Goal: Task Accomplishment & Management: Complete application form

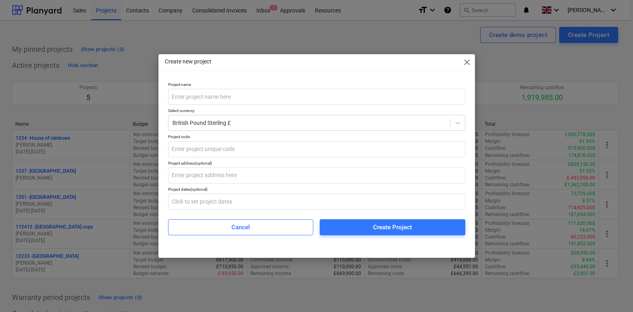
click at [236, 99] on input "text" at bounding box center [316, 97] width 297 height 16
type input "Demo for Shawwood"
click at [225, 124] on div at bounding box center [310, 123] width 274 height 8
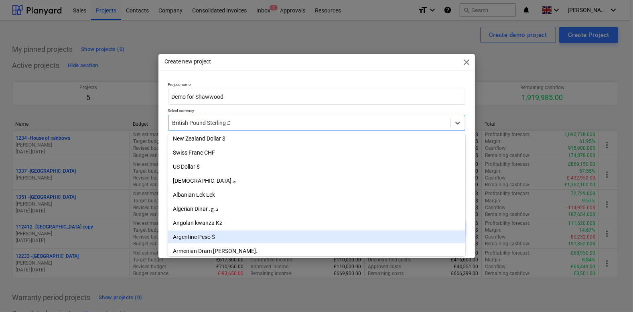
scroll to position [68, 0]
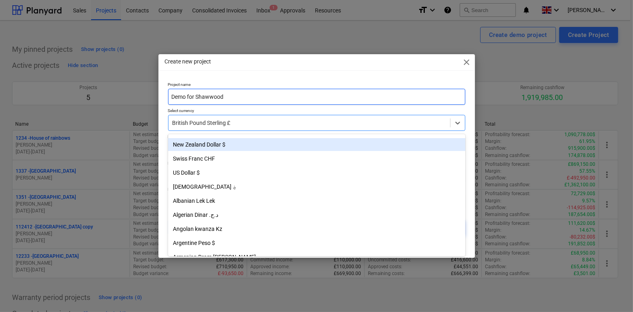
click at [229, 101] on input "Demo for Shawwood" at bounding box center [316, 97] width 297 height 16
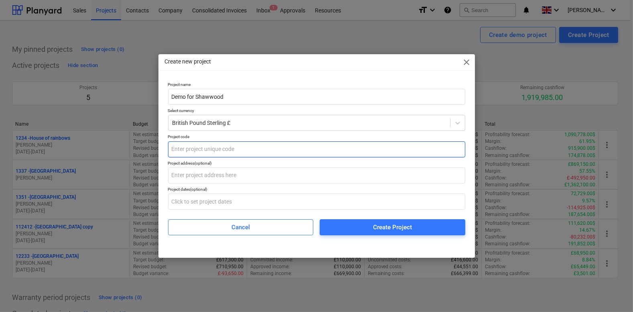
click at [211, 145] on input "text" at bounding box center [316, 149] width 297 height 16
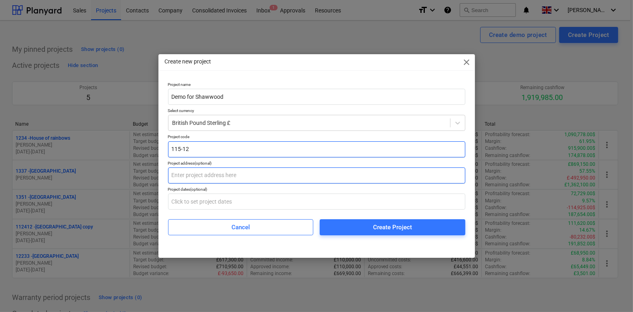
type input "115-12"
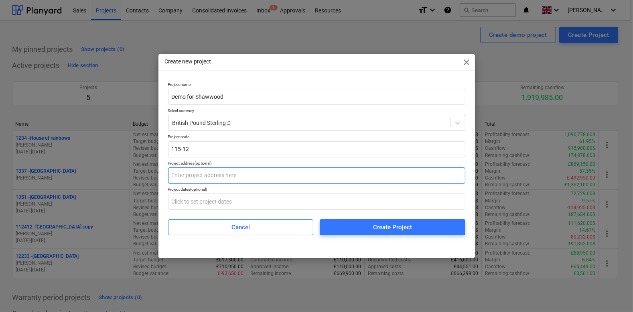
click at [208, 171] on input "text" at bounding box center [316, 175] width 297 height 16
type input "Project street 5, 751 112 Stockholm"
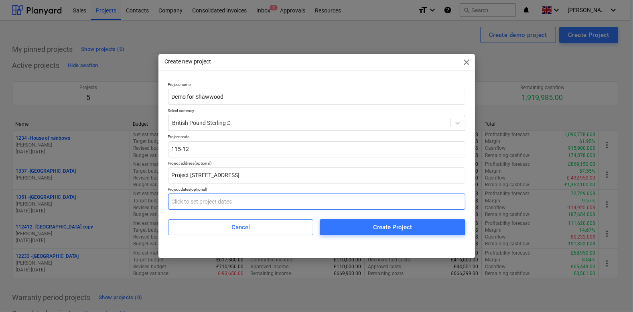
click at [205, 199] on input "text" at bounding box center [316, 201] width 297 height 16
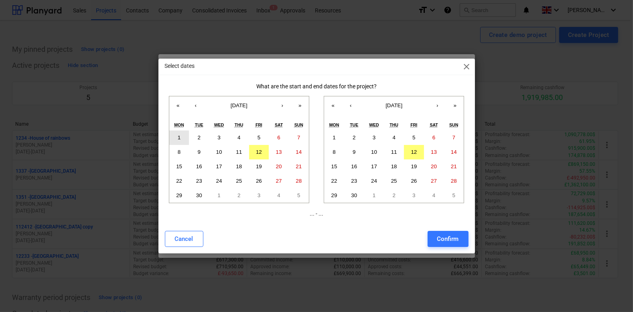
click at [183, 138] on button "1" at bounding box center [179, 137] width 20 height 14
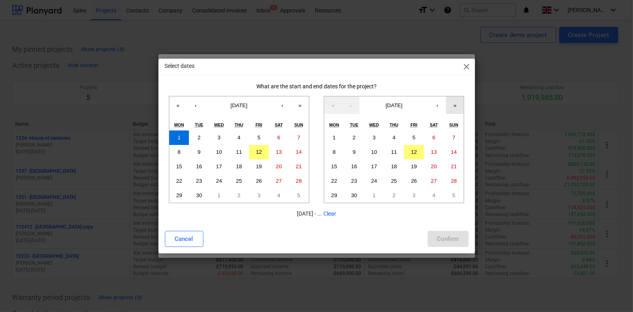
click at [452, 102] on button "»" at bounding box center [455, 105] width 18 height 18
click at [431, 195] on abbr "30" at bounding box center [434, 195] width 6 height 6
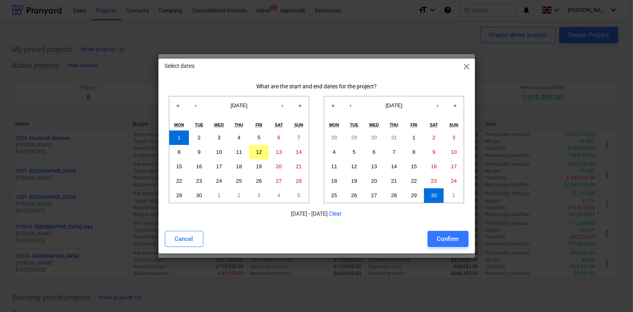
click at [445, 250] on div "Select dates close What are the start and end dates for the project? « ‹ Septem…" at bounding box center [316, 156] width 317 height 194
click at [445, 240] on div "Confirm" at bounding box center [448, 239] width 22 height 10
type input "01.09.2025 - 30.09.2028"
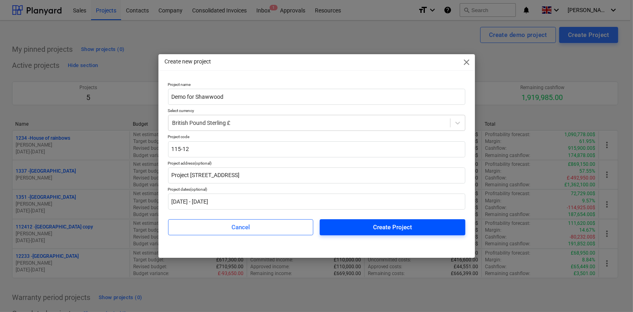
click at [348, 231] on span "Create Project" at bounding box center [392, 227] width 126 height 10
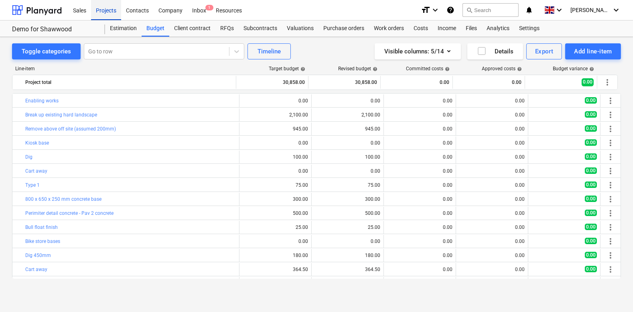
click at [109, 15] on div "Projects" at bounding box center [106, 10] width 30 height 20
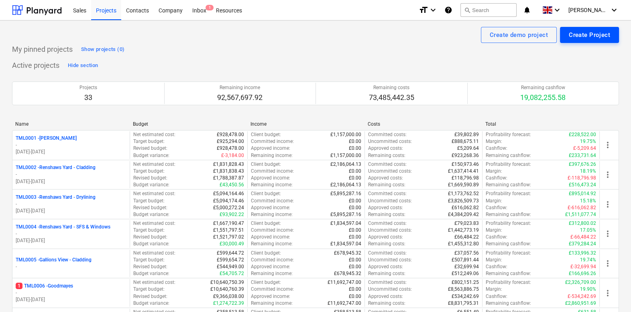
click at [585, 39] on div "Create Project" at bounding box center [589, 35] width 41 height 10
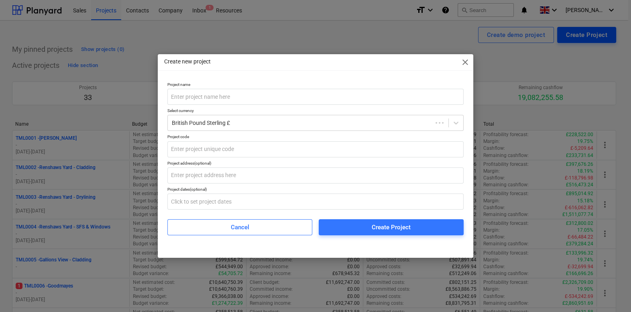
drag, startPoint x: 585, startPoint y: 39, endPoint x: 351, endPoint y: 93, distance: 240.3
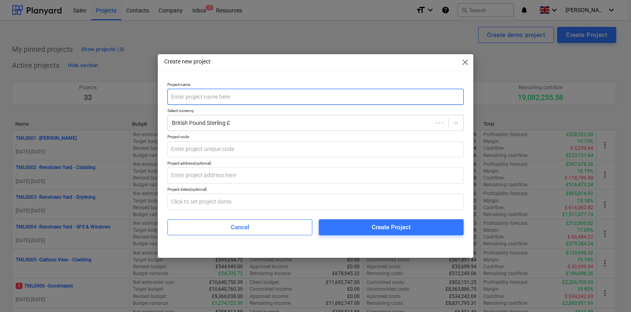
click at [589, 40] on div "Create new project close Project name Select currency British Pound Sterling £ …" at bounding box center [315, 156] width 631 height 312
click at [351, 93] on input "text" at bounding box center [315, 97] width 296 height 16
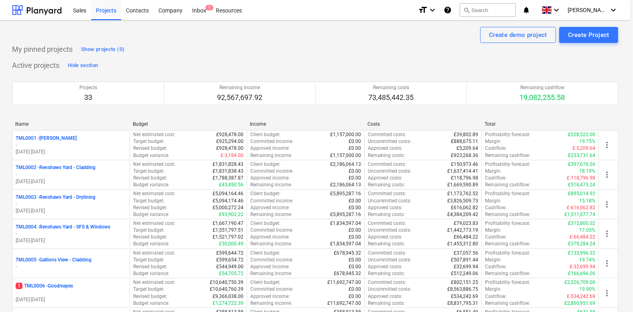
type input "S"
click at [571, 29] on button "Create Project" at bounding box center [588, 35] width 59 height 16
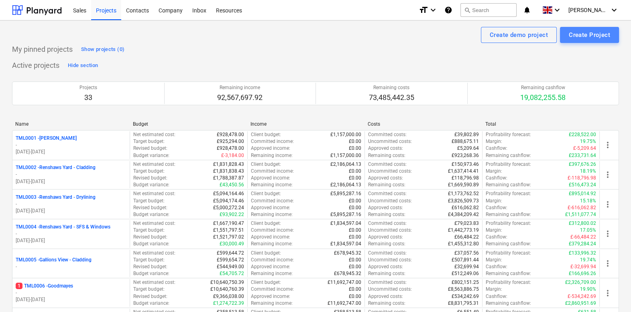
click at [567, 34] on button "Create Project" at bounding box center [589, 35] width 59 height 16
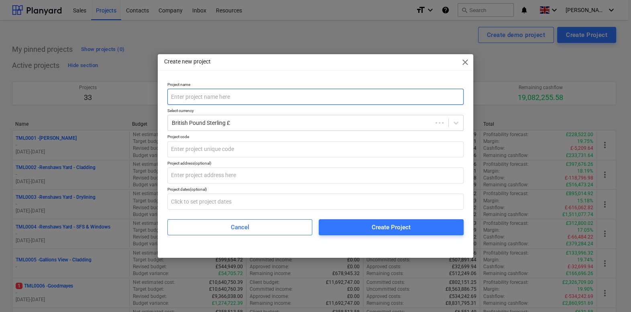
click at [355, 92] on input "text" at bounding box center [315, 97] width 296 height 16
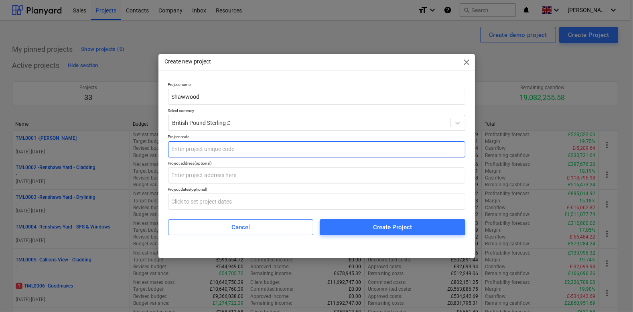
type input "Shawwood"
click at [321, 148] on input "text" at bounding box center [316, 149] width 297 height 16
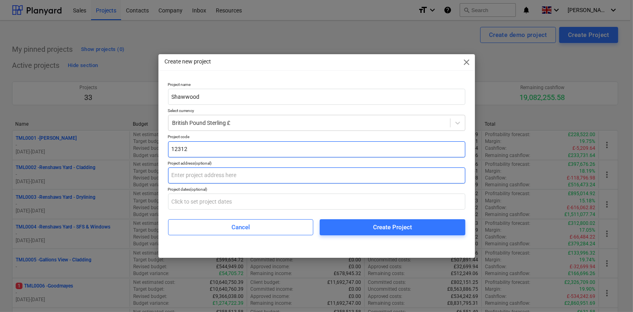
type input "12312"
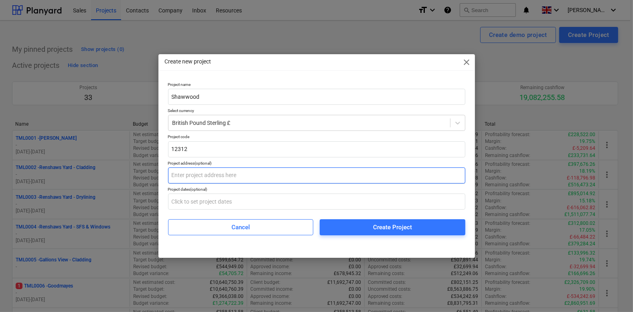
click at [303, 174] on input "text" at bounding box center [316, 175] width 297 height 16
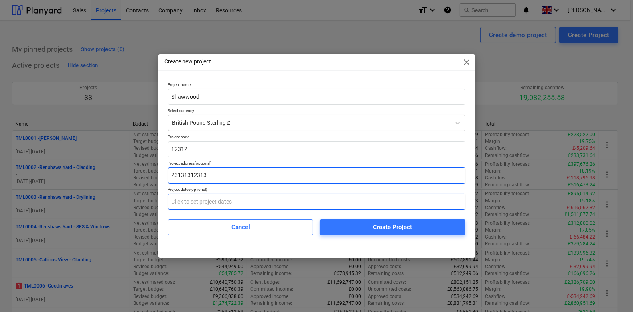
type input "23131312313"
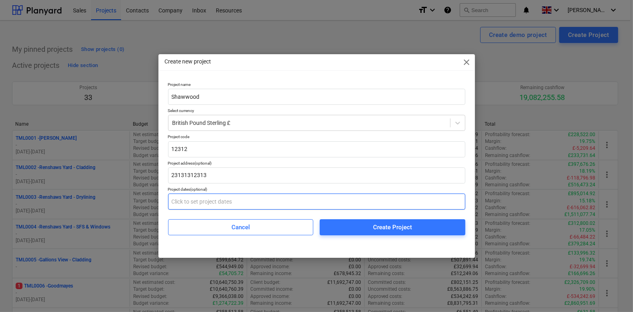
click at [271, 207] on input "text" at bounding box center [316, 201] width 297 height 16
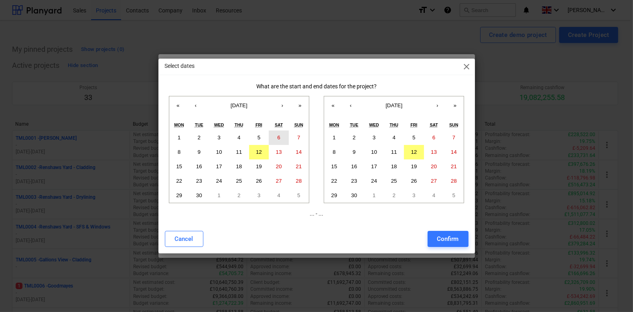
click at [276, 140] on button "6" at bounding box center [279, 137] width 20 height 14
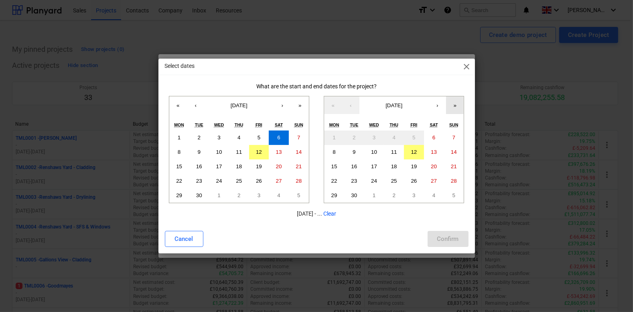
click at [453, 105] on button "»" at bounding box center [455, 105] width 18 height 18
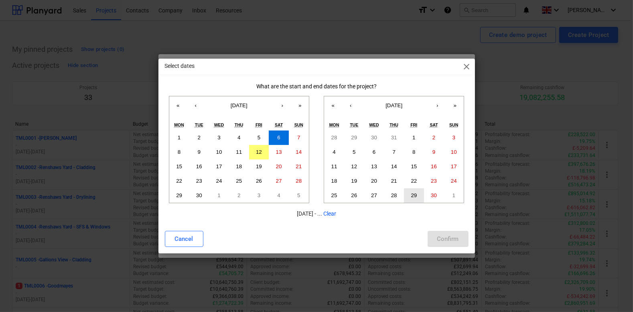
click at [416, 194] on abbr "29" at bounding box center [414, 195] width 6 height 6
click at [439, 237] on div "Confirm" at bounding box center [448, 239] width 22 height 10
type input "06.09.2025 - 29.09.2028"
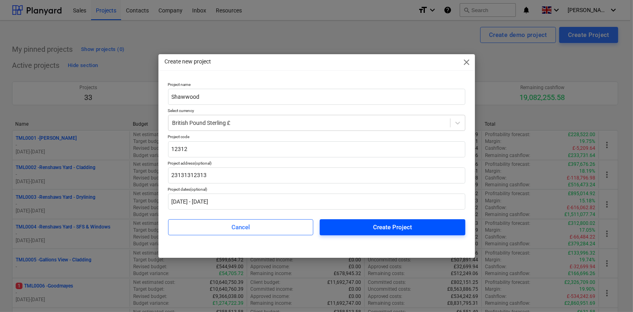
click at [355, 230] on span "Create Project" at bounding box center [392, 227] width 126 height 10
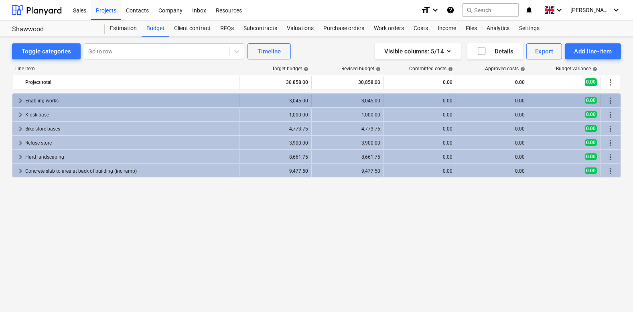
click at [21, 101] on span "keyboard_arrow_right" at bounding box center [21, 101] width 10 height 10
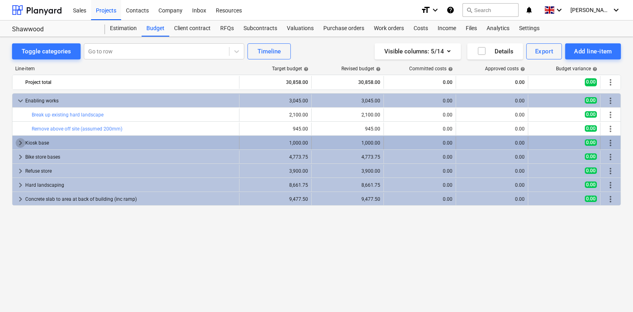
click at [22, 141] on span "keyboard_arrow_right" at bounding box center [21, 143] width 10 height 10
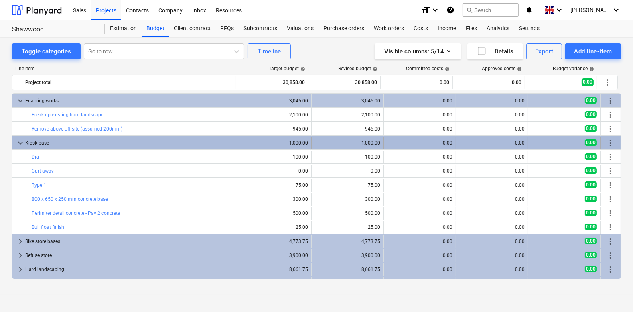
click at [20, 139] on span "keyboard_arrow_down" at bounding box center [21, 143] width 10 height 10
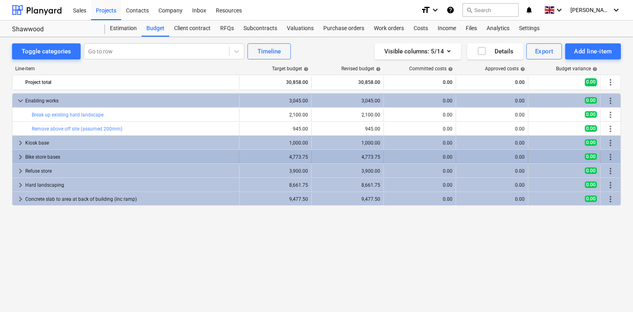
click at [20, 154] on span "keyboard_arrow_right" at bounding box center [21, 157] width 10 height 10
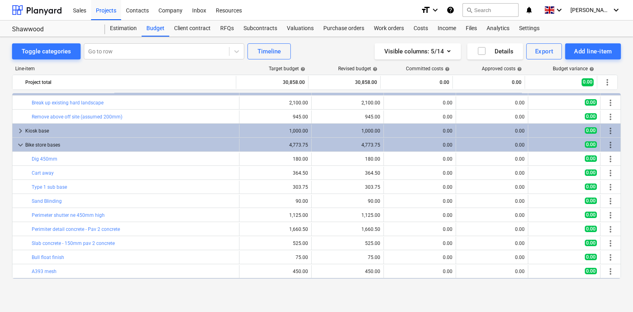
scroll to position [37, 0]
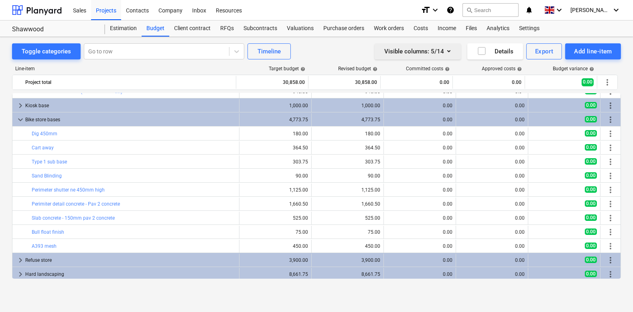
click at [410, 58] on button "Visible columns : 5/14" at bounding box center [418, 51] width 86 height 16
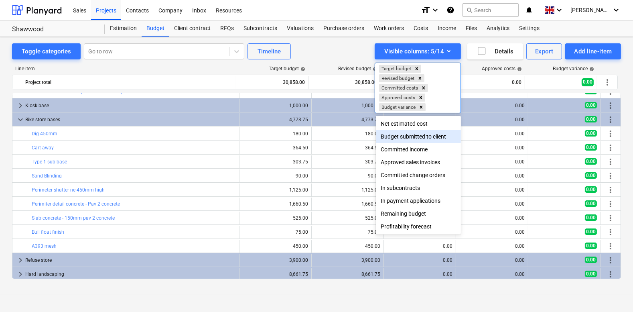
click at [408, 133] on div "Budget submitted to client" at bounding box center [418, 136] width 85 height 13
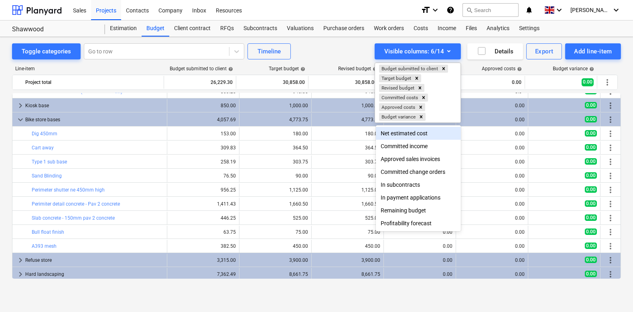
click at [152, 67] on div at bounding box center [316, 156] width 633 height 312
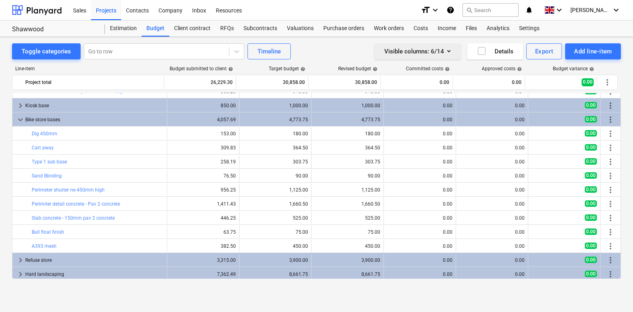
click at [408, 51] on div "Visible columns : 6/14" at bounding box center [417, 51] width 67 height 10
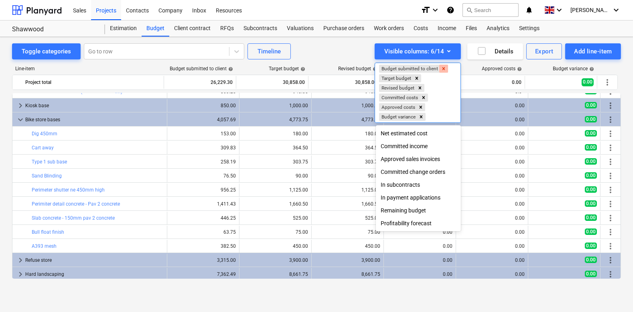
click at [444, 68] on icon "Remove Budget submitted to client" at bounding box center [444, 68] width 3 height 3
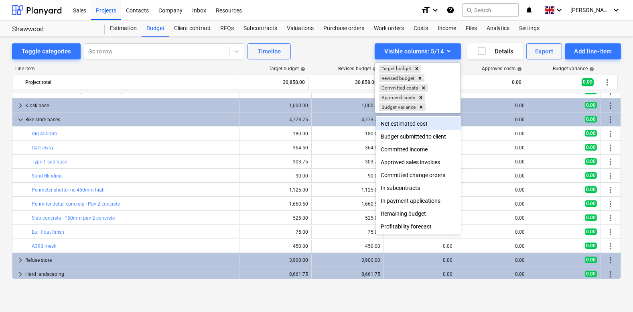
click at [335, 56] on div at bounding box center [316, 156] width 633 height 312
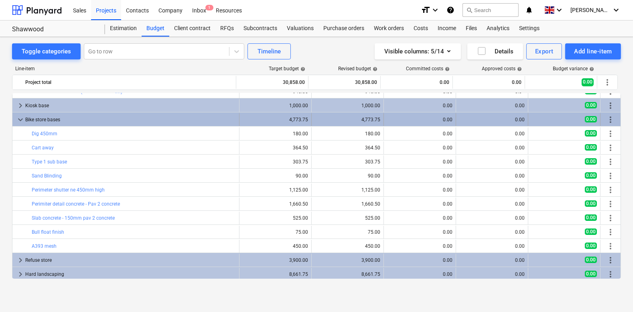
click at [26, 120] on div "Bike store bases" at bounding box center [130, 119] width 211 height 13
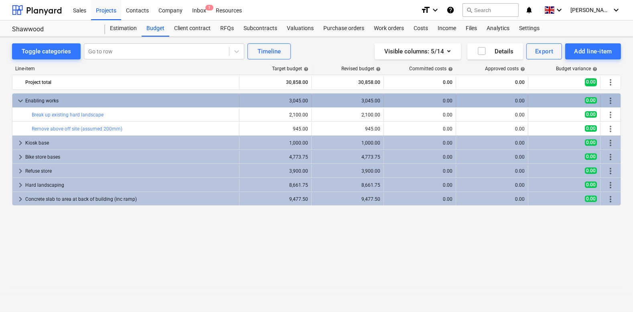
click at [20, 100] on span "keyboard_arrow_down" at bounding box center [21, 101] width 10 height 10
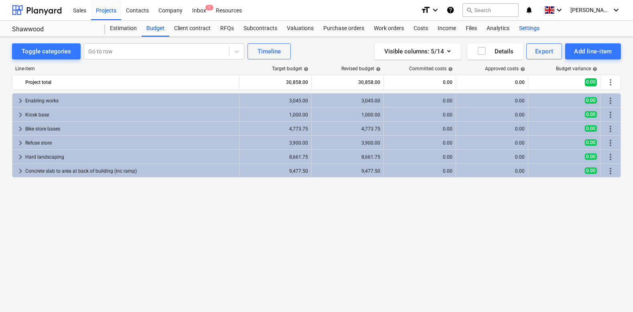
click at [521, 28] on div "Settings" at bounding box center [529, 28] width 30 height 16
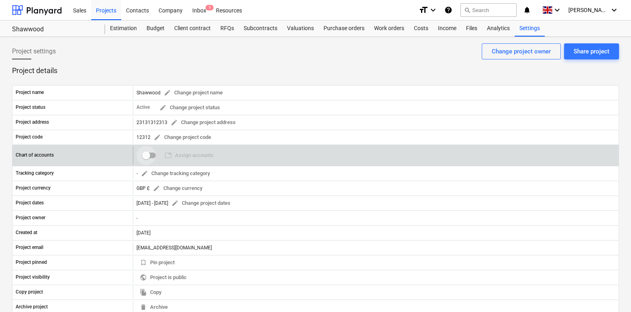
click at [152, 155] on input "checkbox" at bounding box center [145, 155] width 19 height 19
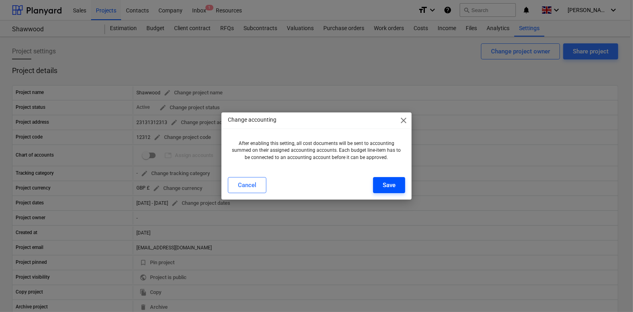
click at [384, 185] on div "Save" at bounding box center [389, 185] width 13 height 10
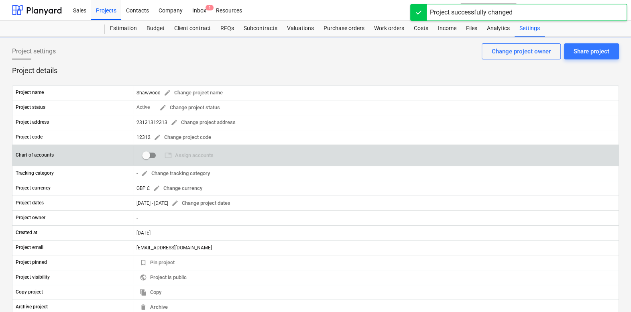
checkbox input "true"
click at [188, 154] on span "table Assign accounts" at bounding box center [189, 155] width 49 height 9
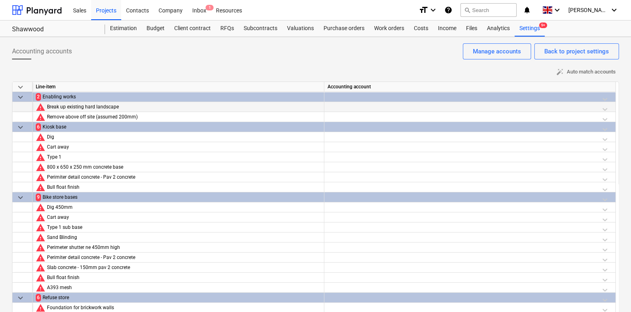
click at [361, 104] on div at bounding box center [469, 109] width 284 height 14
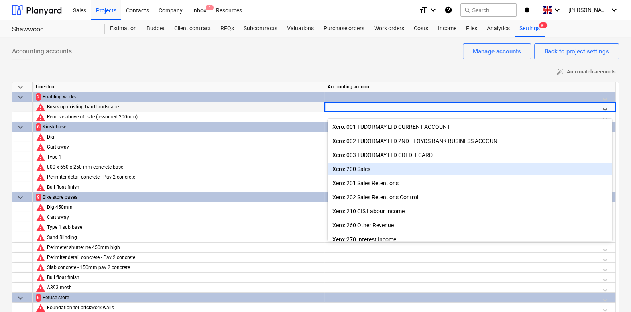
click at [363, 173] on div "Xero: 200 Sales" at bounding box center [469, 168] width 284 height 13
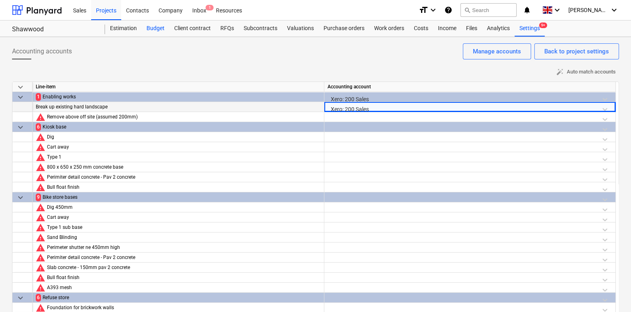
click at [163, 35] on div "Budget" at bounding box center [156, 28] width 28 height 16
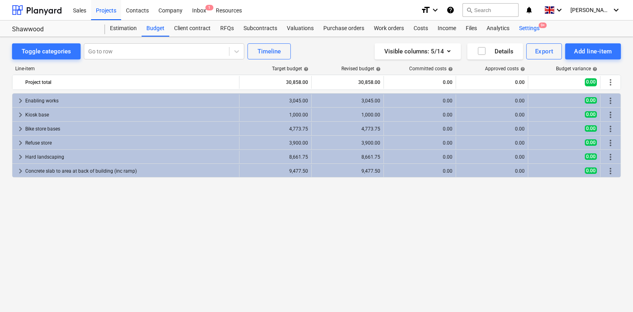
click at [521, 30] on div "Settings 9+" at bounding box center [529, 28] width 30 height 16
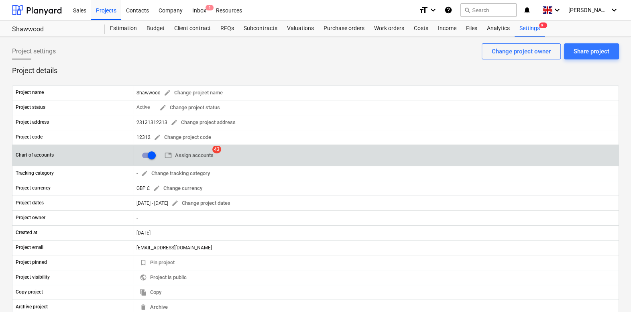
click at [156, 155] on input "checkbox" at bounding box center [151, 155] width 19 height 19
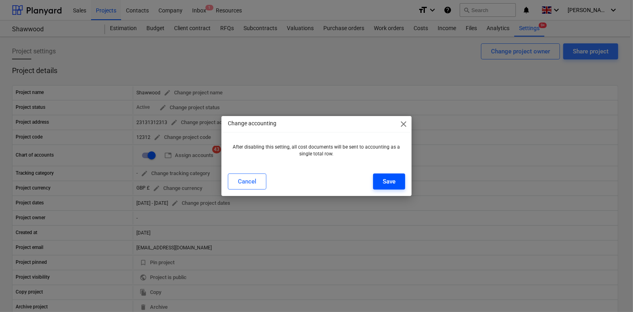
click at [382, 182] on button "Save" at bounding box center [389, 181] width 32 height 16
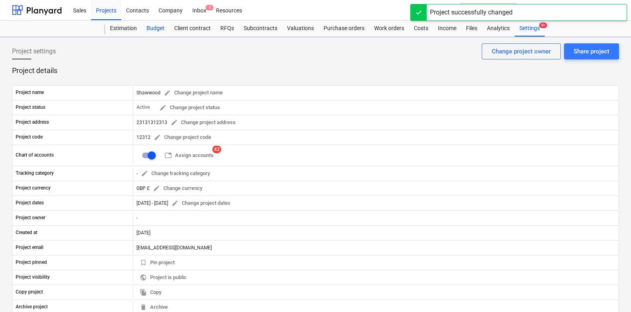
checkbox input "false"
click at [149, 31] on div "Budget" at bounding box center [156, 28] width 28 height 16
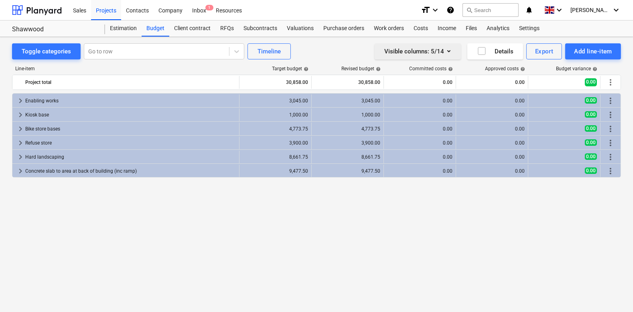
click at [412, 55] on div "Visible columns : 5/14" at bounding box center [417, 51] width 67 height 10
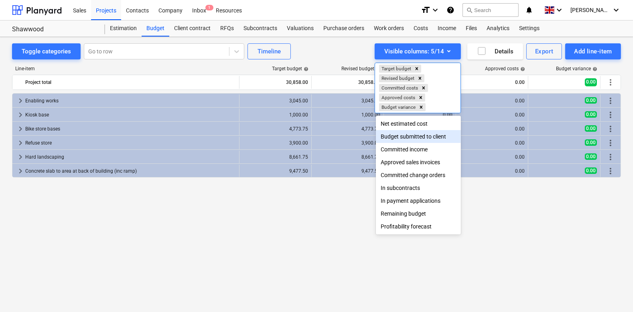
click at [406, 133] on div "Budget submitted to client" at bounding box center [418, 136] width 85 height 13
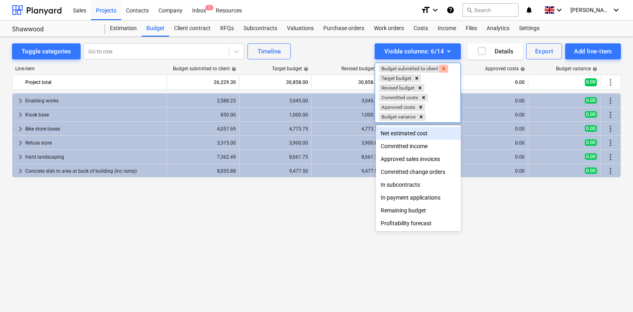
click at [444, 66] on icon "Remove Budget submitted to client" at bounding box center [444, 69] width 6 height 6
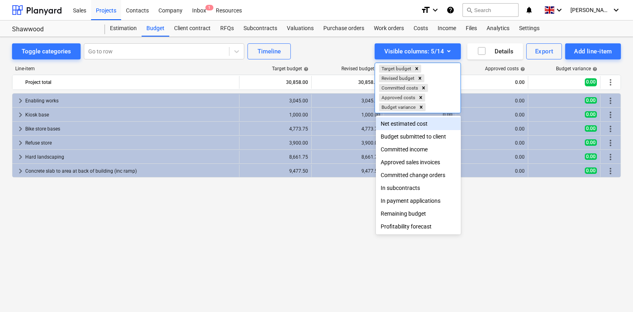
click at [331, 46] on div at bounding box center [316, 156] width 633 height 312
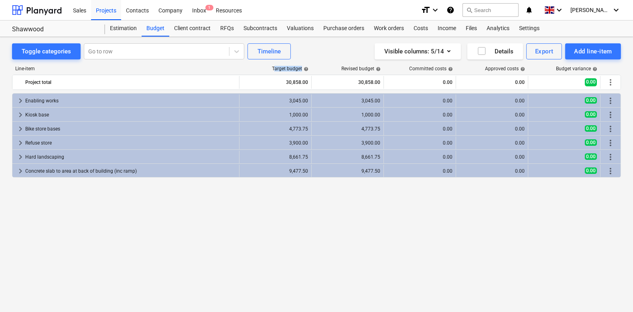
drag, startPoint x: 274, startPoint y: 69, endPoint x: 312, endPoint y: 67, distance: 37.4
click at [312, 67] on div "Line-item Target budget help Revised budget help Committed costs help Approved …" at bounding box center [316, 70] width 609 height 9
click at [312, 67] on div "Revised budget help" at bounding box center [348, 69] width 72 height 6
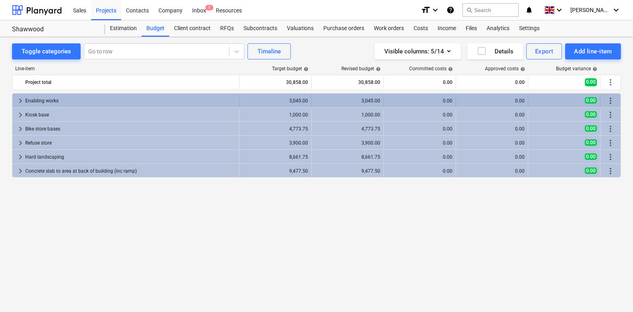
click at [20, 99] on span "keyboard_arrow_right" at bounding box center [21, 101] width 10 height 10
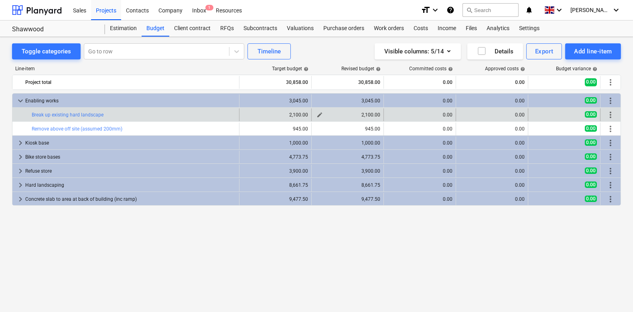
click at [321, 112] on span "edit" at bounding box center [320, 115] width 6 height 6
type textarea "x"
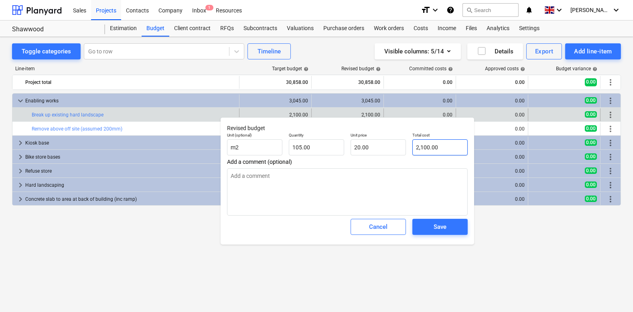
type input "2100"
click at [432, 147] on input "2100" at bounding box center [439, 147] width 55 height 16
type textarea "x"
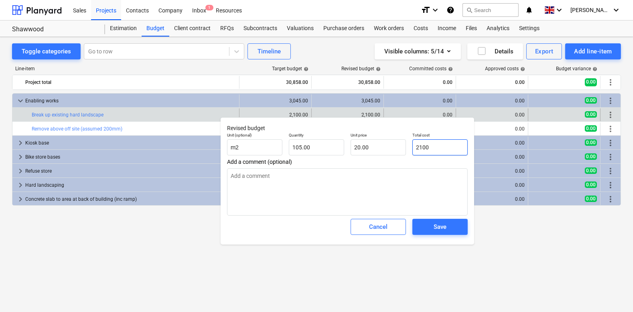
type input "2"
type input "0.02"
type textarea "x"
type input "25"
type input "0.24"
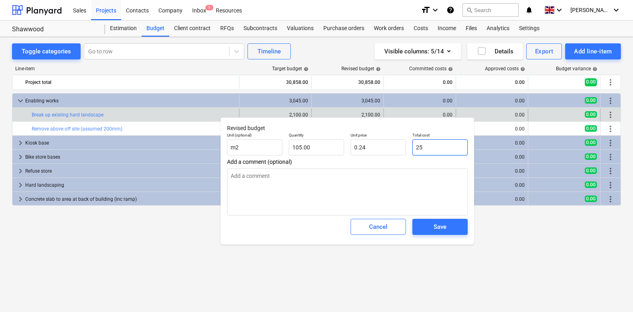
type textarea "x"
type input "250"
type input "2.38"
type textarea "x"
type input "2500"
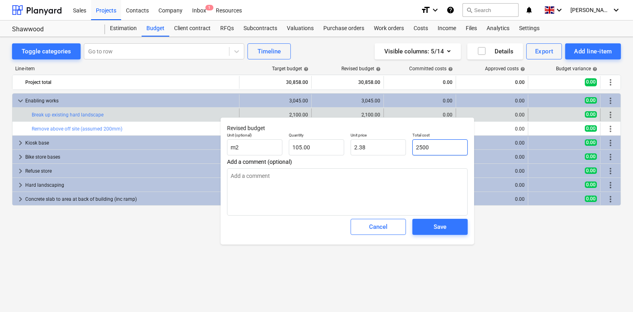
type input "23.81"
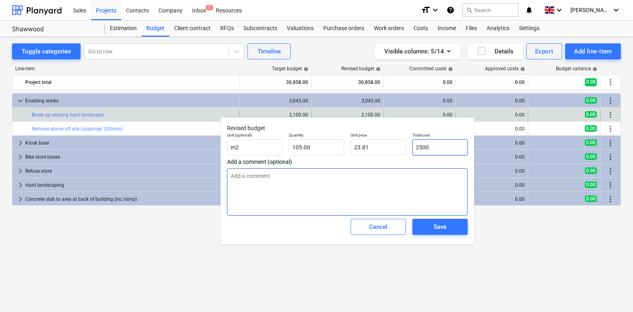
type input "2500"
click at [401, 174] on textarea at bounding box center [347, 191] width 241 height 47
type textarea "x"
type input "2,500.00"
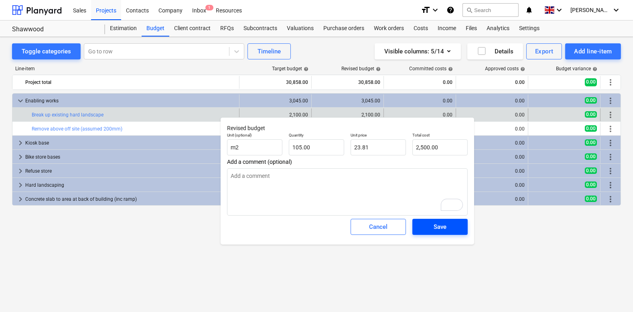
click at [422, 229] on span "Save" at bounding box center [440, 226] width 36 height 10
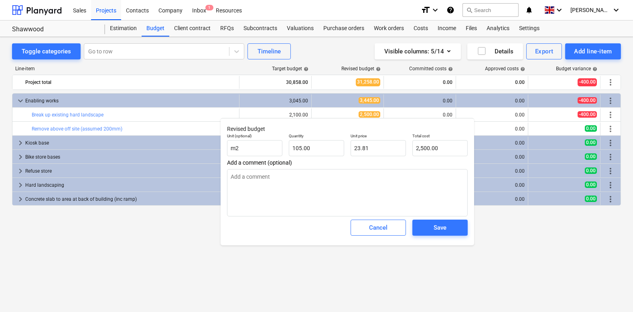
type textarea "x"
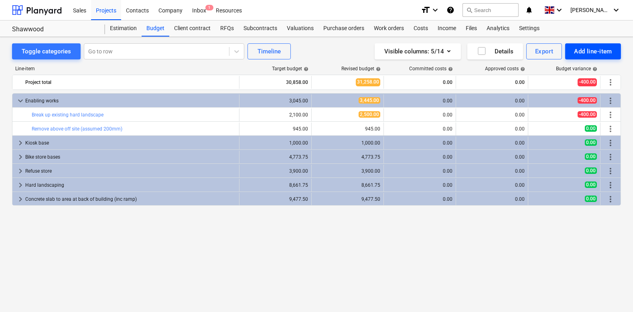
click at [575, 47] on div "Add line-item" at bounding box center [593, 51] width 38 height 10
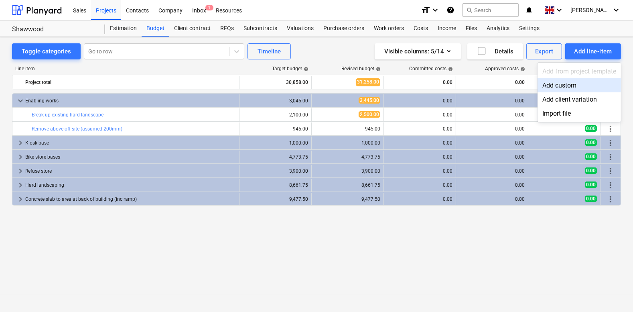
click at [581, 83] on div "Add custom" at bounding box center [579, 85] width 83 height 14
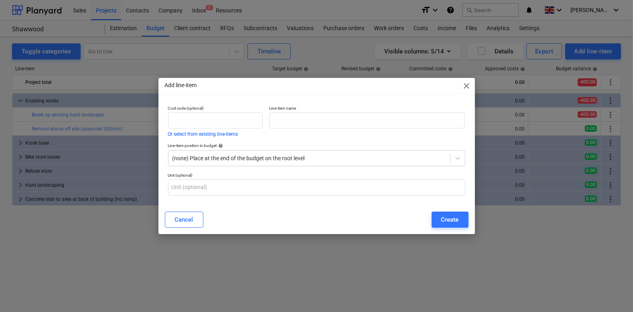
click at [299, 111] on p "Line-item name" at bounding box center [367, 109] width 196 height 7
click at [292, 120] on input "text" at bounding box center [367, 120] width 196 height 16
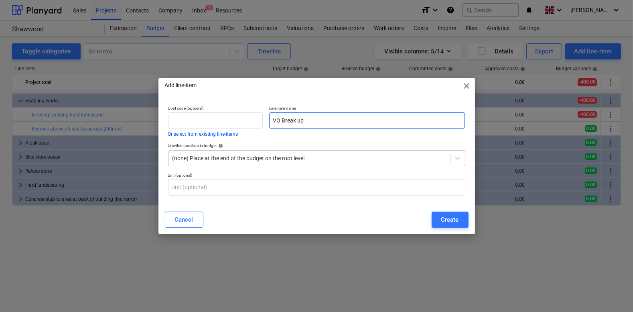
type input "VO Break up"
click at [234, 159] on div at bounding box center [310, 158] width 274 height 8
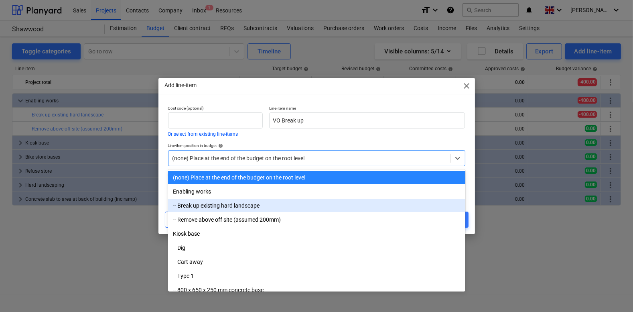
click at [217, 205] on div "-- Break up existing hard landscape" at bounding box center [316, 205] width 297 height 13
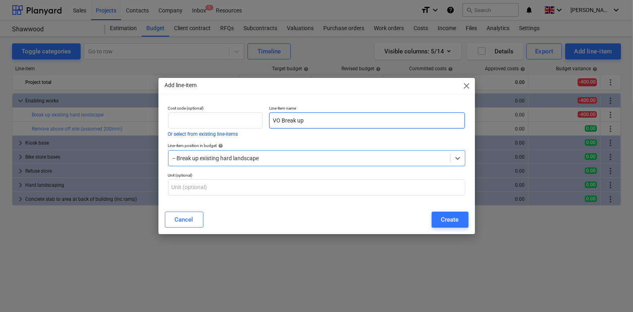
click at [280, 120] on input "VO Break up" at bounding box center [367, 120] width 196 height 16
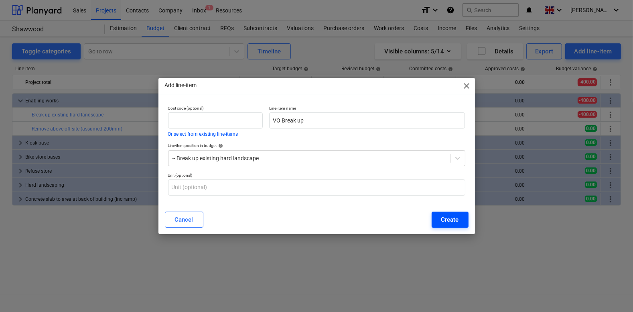
click at [437, 218] on button "Create" at bounding box center [450, 219] width 37 height 16
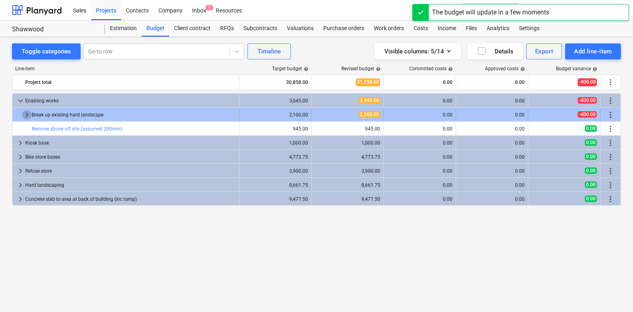
click at [28, 114] on span "keyboard_arrow_right" at bounding box center [27, 115] width 10 height 10
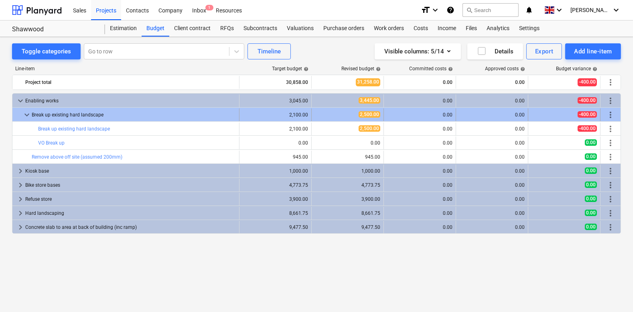
click at [24, 112] on span "keyboard_arrow_down" at bounding box center [27, 115] width 10 height 10
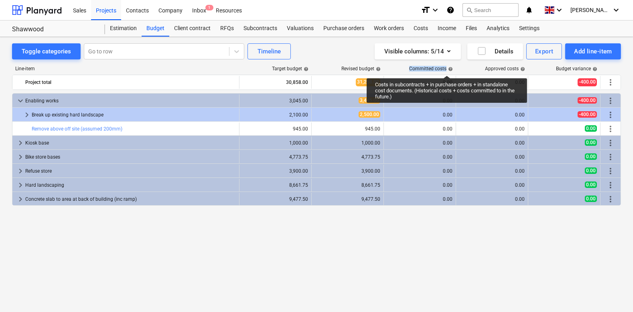
drag, startPoint x: 409, startPoint y: 68, endPoint x: 447, endPoint y: 68, distance: 38.1
click at [447, 68] on div "Committed costs help" at bounding box center [431, 69] width 44 height 6
click at [447, 68] on span "help" at bounding box center [450, 69] width 6 height 5
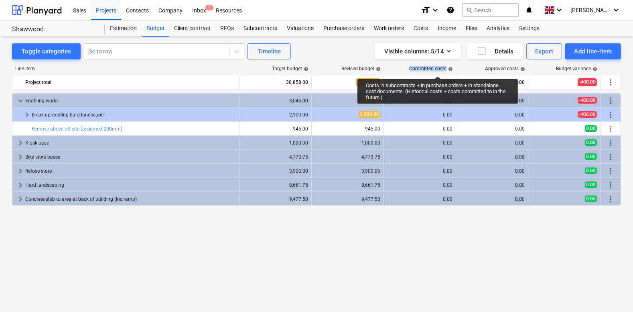
click at [433, 69] on div "Committed costs help" at bounding box center [431, 69] width 44 height 6
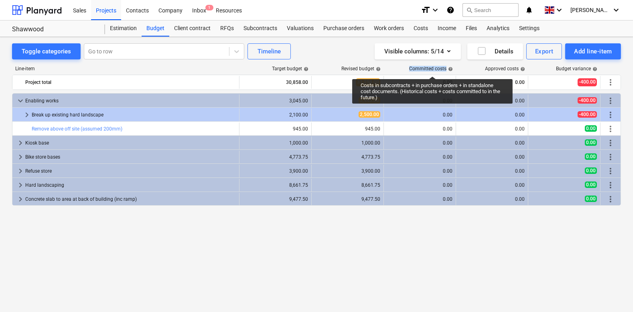
click at [433, 69] on div "Committed costs help" at bounding box center [431, 69] width 44 height 6
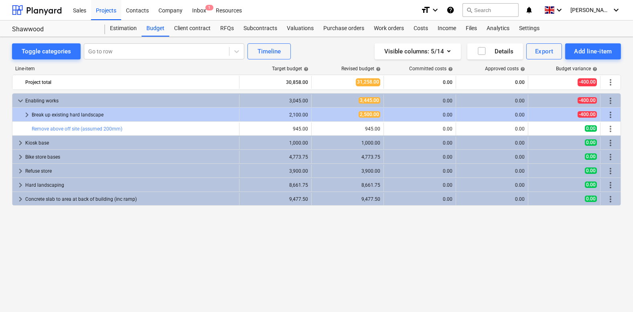
click at [407, 66] on div "Committed costs help" at bounding box center [420, 69] width 72 height 6
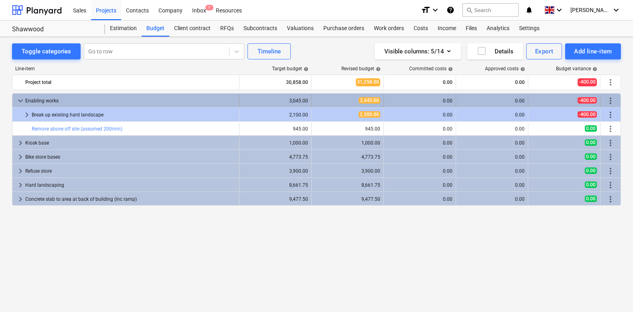
click at [18, 99] on span "keyboard_arrow_down" at bounding box center [21, 101] width 10 height 10
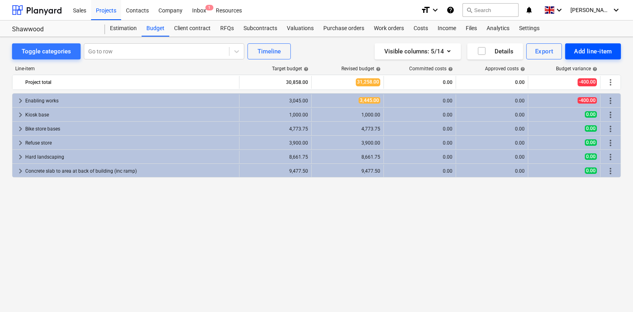
click at [581, 52] on div "Add line-item" at bounding box center [593, 51] width 38 height 10
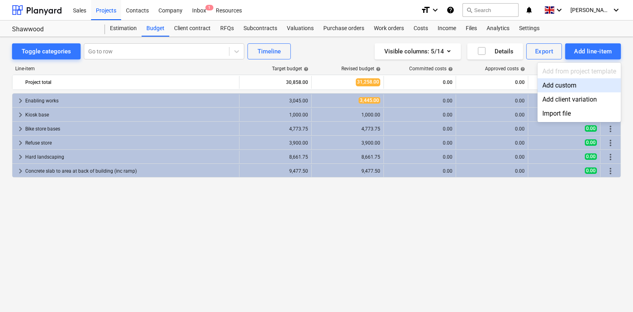
click at [546, 80] on div "Add custom" at bounding box center [579, 85] width 83 height 14
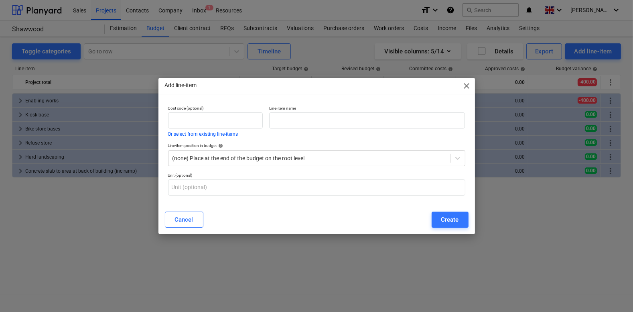
click at [381, 111] on p "Line-item name" at bounding box center [367, 109] width 196 height 7
click at [370, 120] on input "text" at bounding box center [367, 120] width 196 height 16
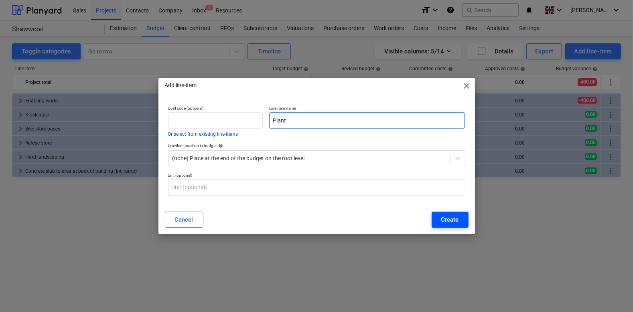
type input "Plant"
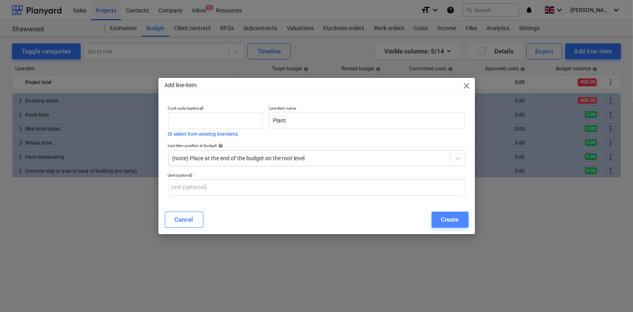
click at [443, 217] on div "Create" at bounding box center [450, 219] width 18 height 10
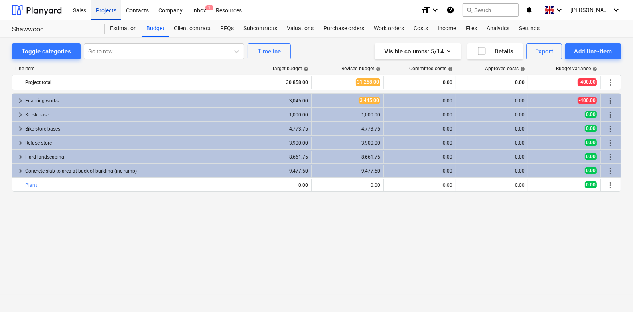
click at [108, 16] on div "Projects" at bounding box center [106, 10] width 30 height 20
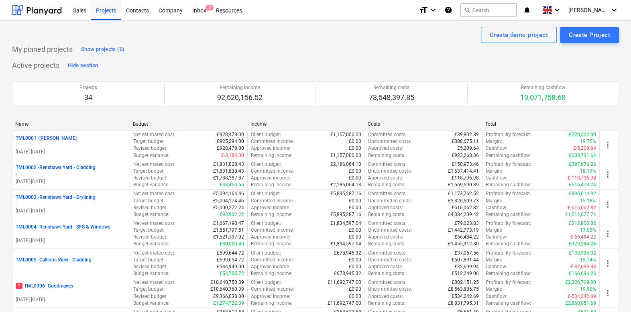
click at [606, 8] on div "Successfully imported line-items" at bounding box center [518, 8] width 217 height 17
click at [611, 10] on div "Successfully imported line-items" at bounding box center [518, 8] width 217 height 17
click at [615, 9] on div "Successfully imported line-items" at bounding box center [518, 8] width 217 height 17
